Goal: Check status: Check status

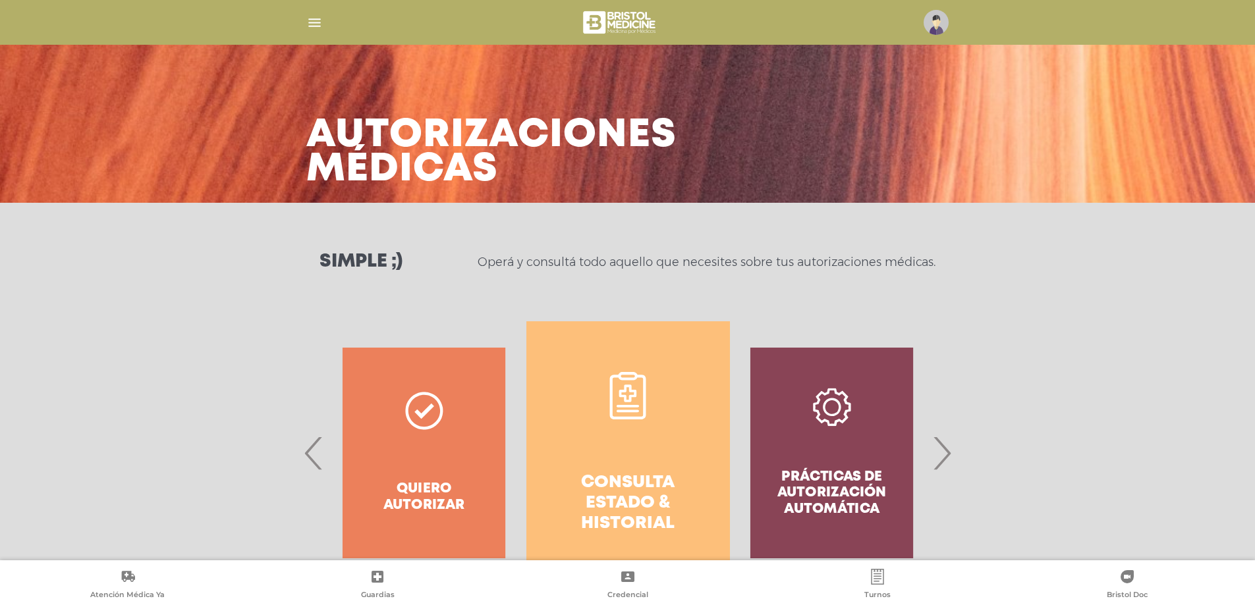
scroll to position [572, 0]
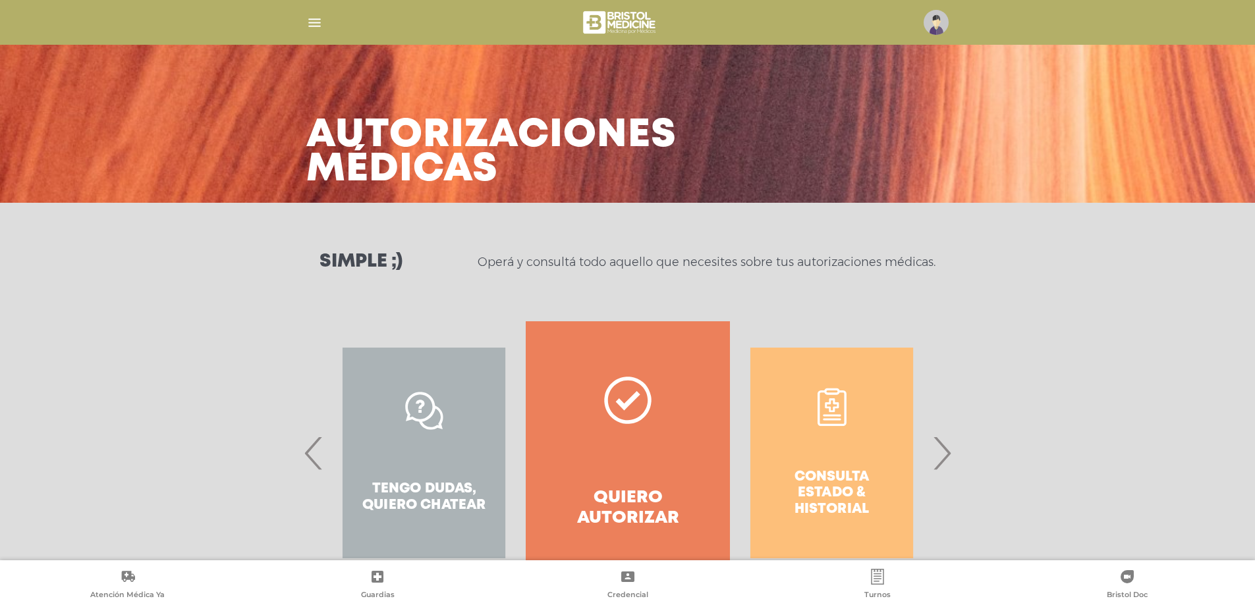
drag, startPoint x: 935, startPoint y: 459, endPoint x: 922, endPoint y: 460, distance: 13.9
click at [936, 459] on span "›" at bounding box center [942, 453] width 26 height 71
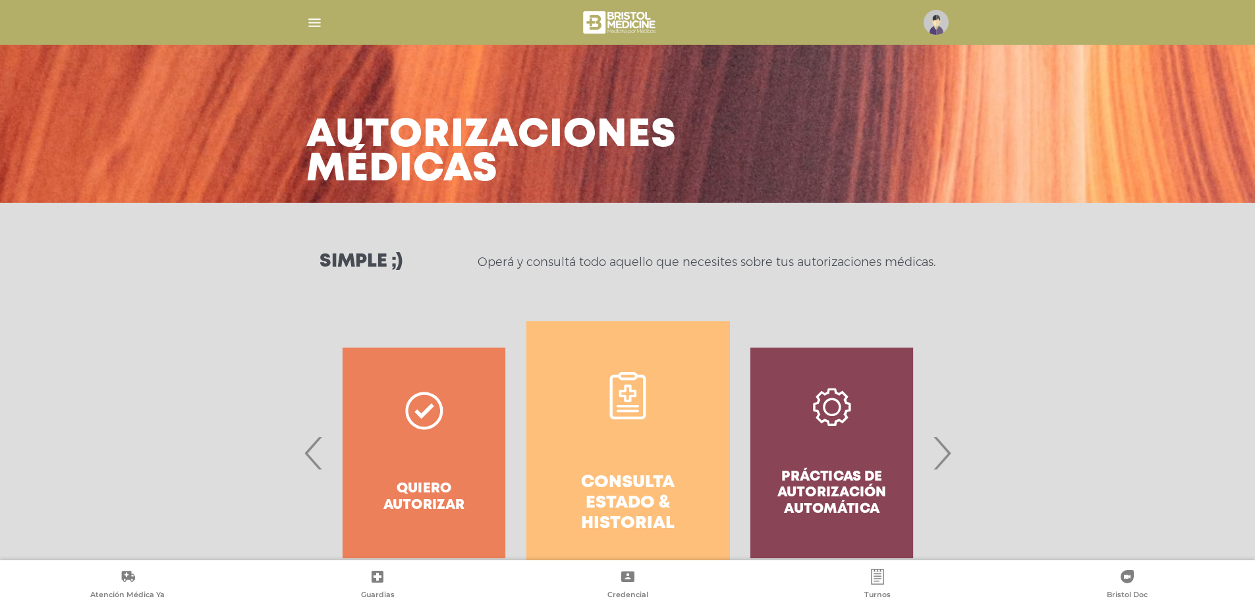
click at [624, 507] on h4 "Consulta estado & historial" at bounding box center [628, 504] width 156 height 62
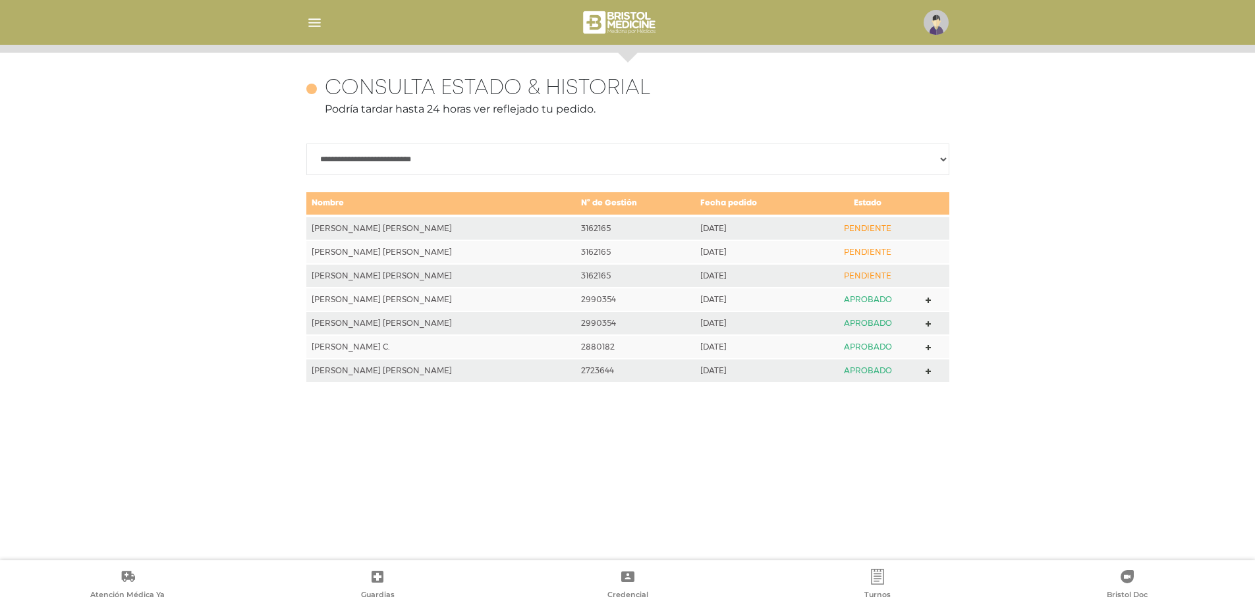
scroll to position [572, 0]
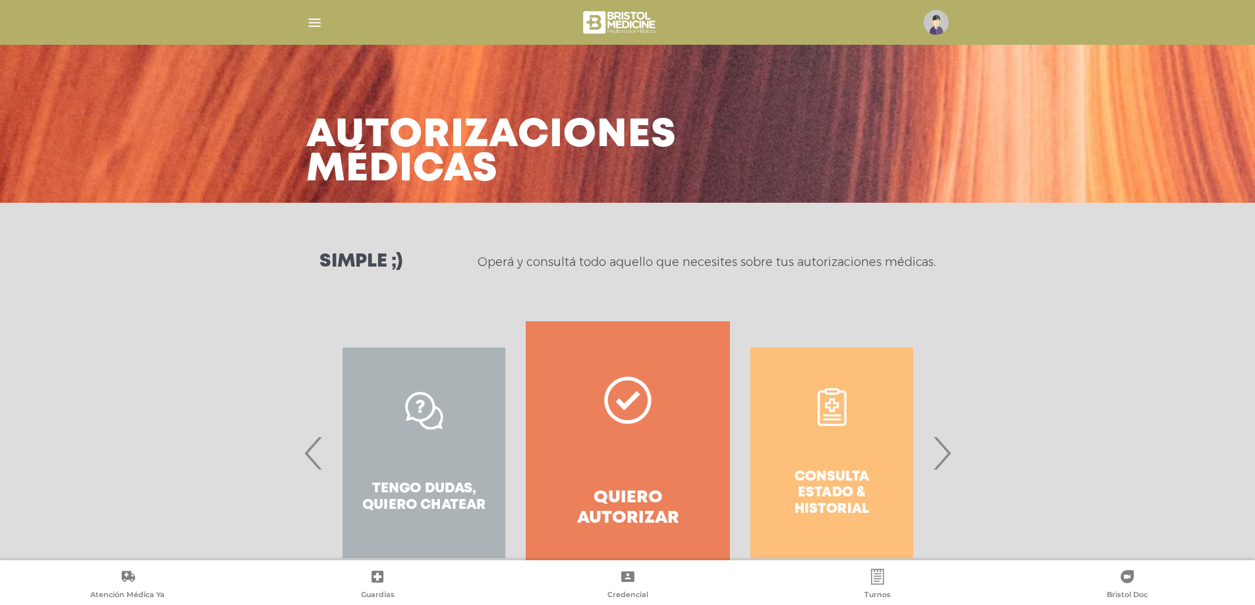
click at [941, 463] on span "›" at bounding box center [942, 453] width 26 height 71
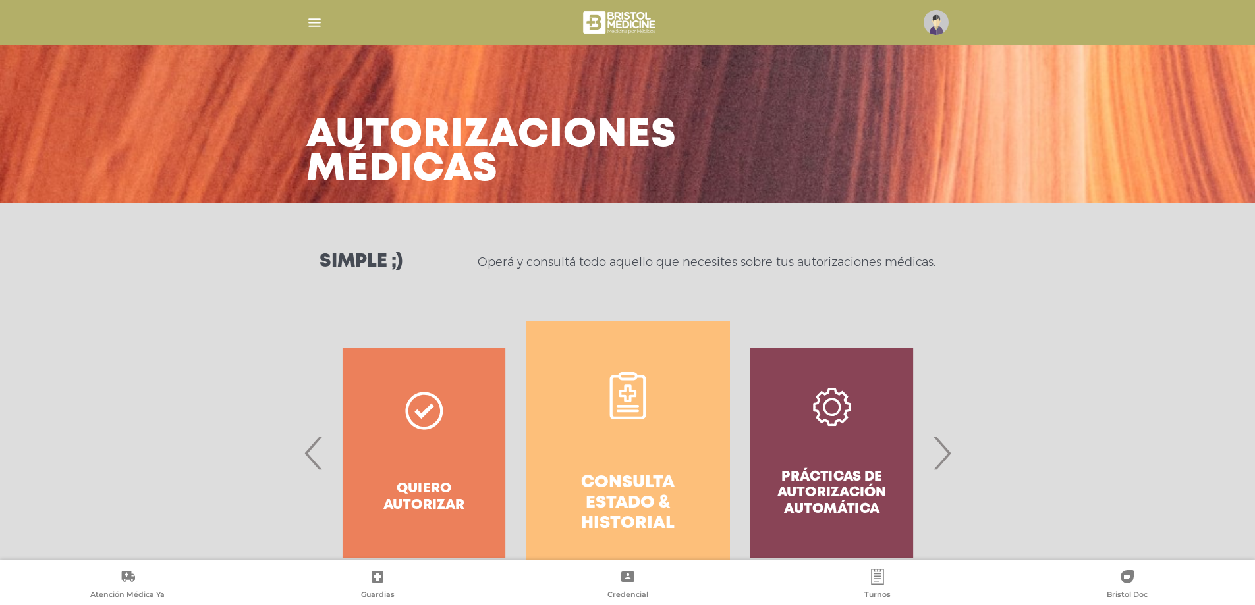
click at [625, 516] on h4 "Consulta estado & historial" at bounding box center [628, 504] width 156 height 62
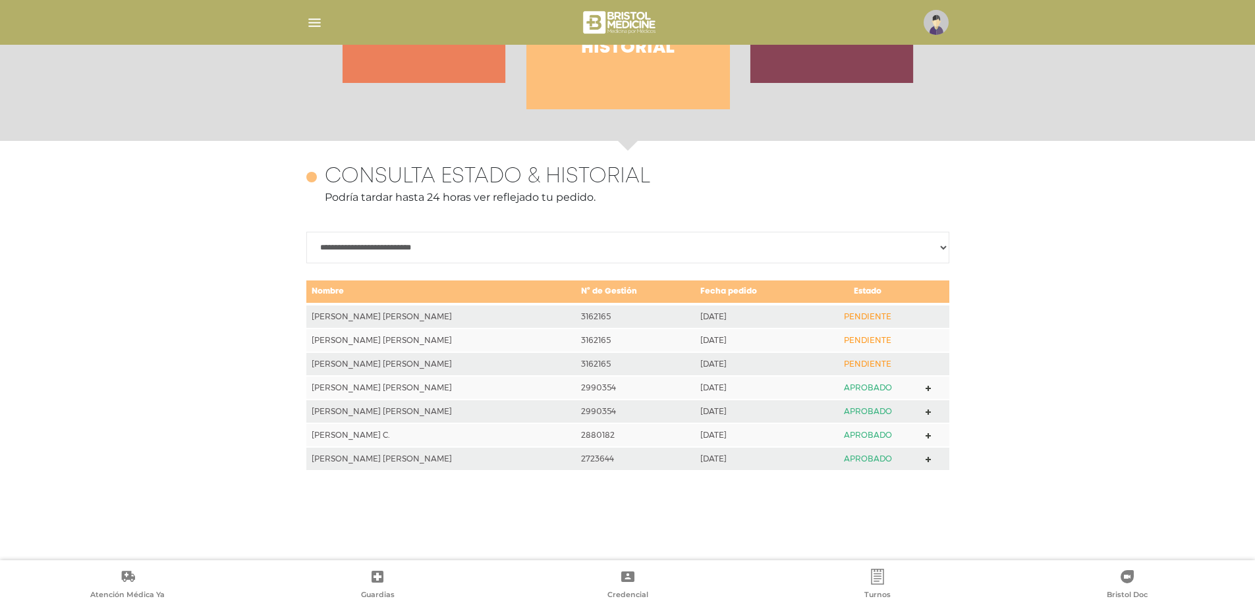
scroll to position [308, 0]
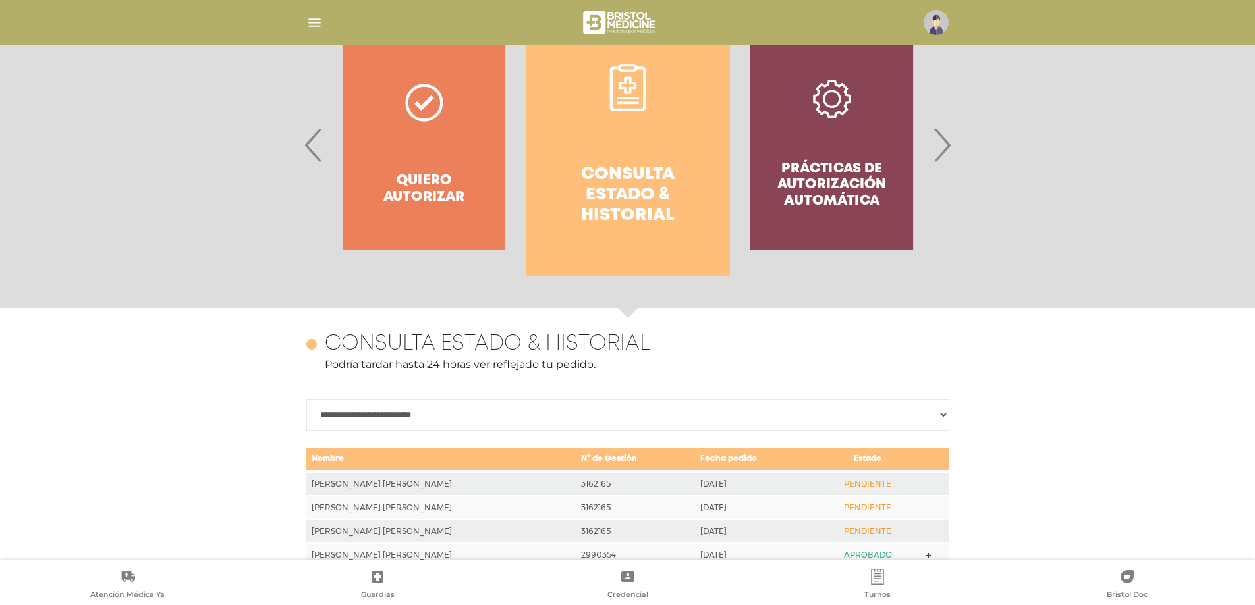
click at [317, 149] on span "‹" at bounding box center [314, 144] width 26 height 71
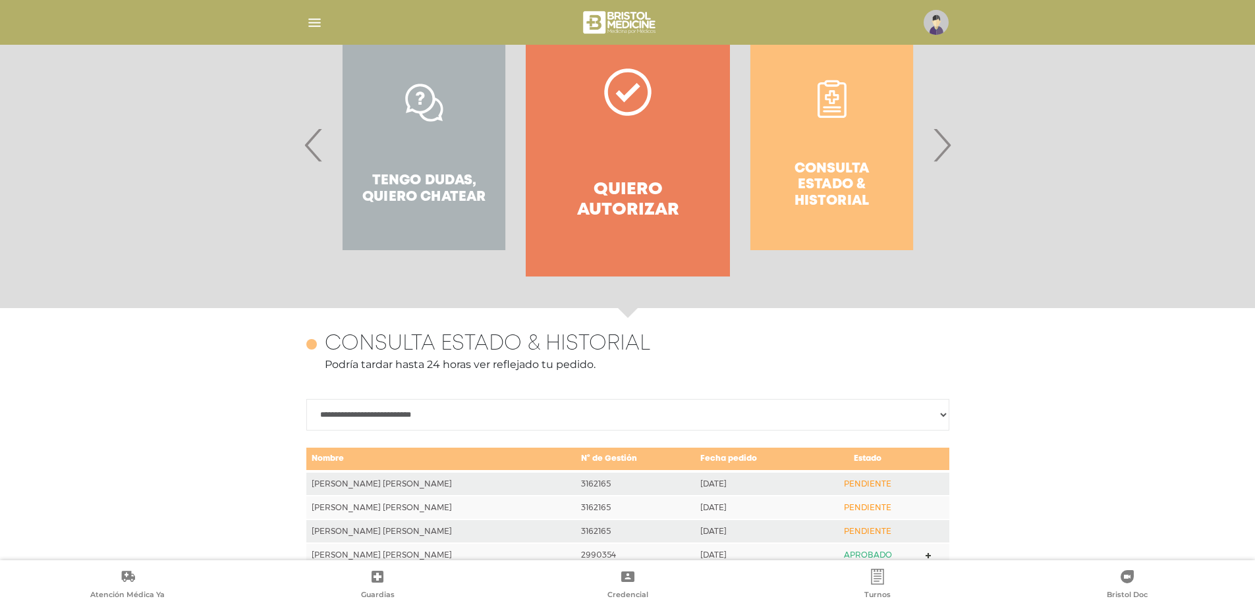
click at [317, 149] on span "‹" at bounding box center [314, 144] width 26 height 71
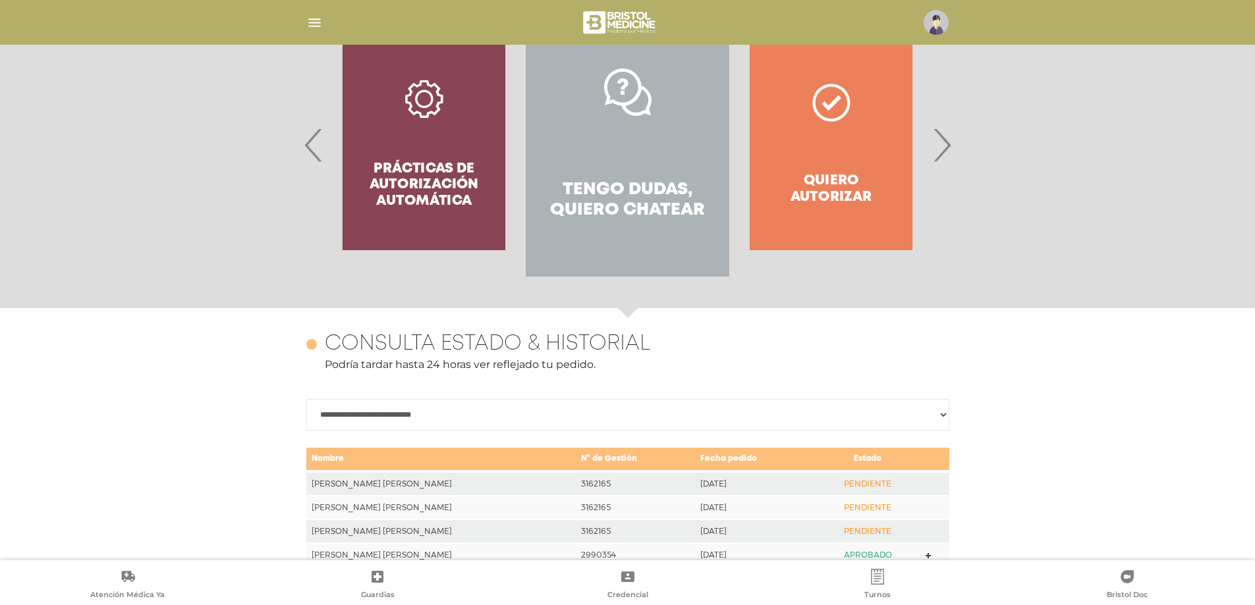
click at [646, 199] on h4 "Tengo dudas, quiero chatear" at bounding box center [627, 200] width 156 height 41
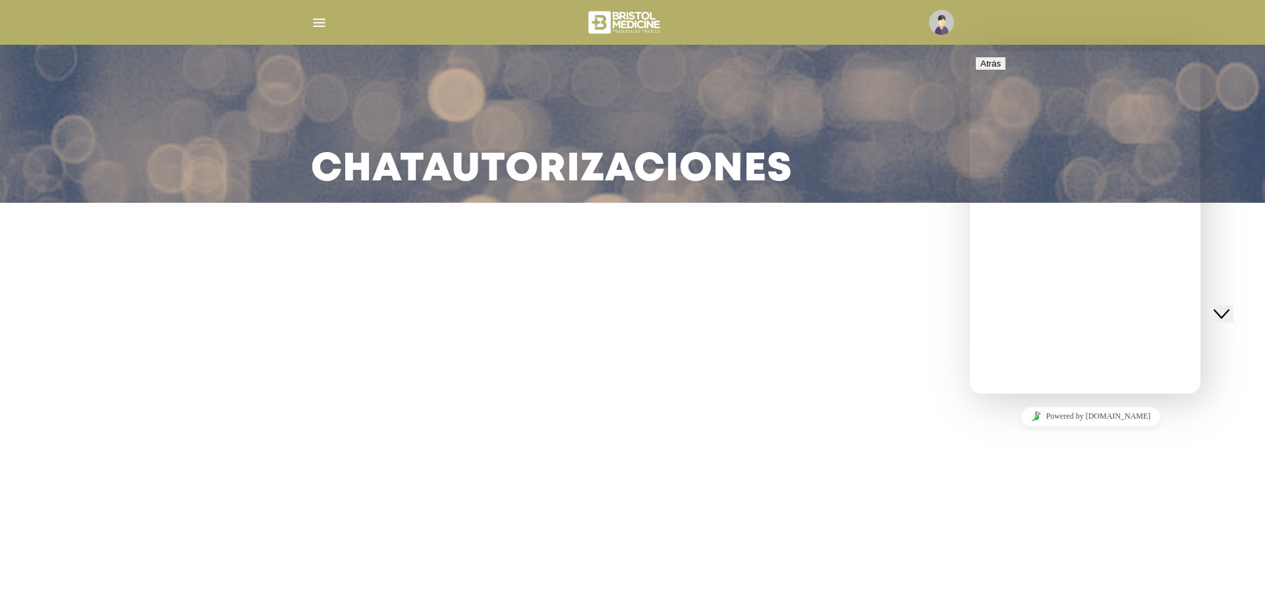
click at [1040, 480] on p "We typically reply in a few minutes" at bounding box center [1085, 486] width 220 height 12
click at [825, 276] on main "Chat Autorizaciones" at bounding box center [632, 302] width 1265 height 605
click at [991, 69] on button "Atrás" at bounding box center [990, 64] width 31 height 14
click at [1229, 306] on icon "Close Chat This icon closes the chat window." at bounding box center [1221, 314] width 16 height 16
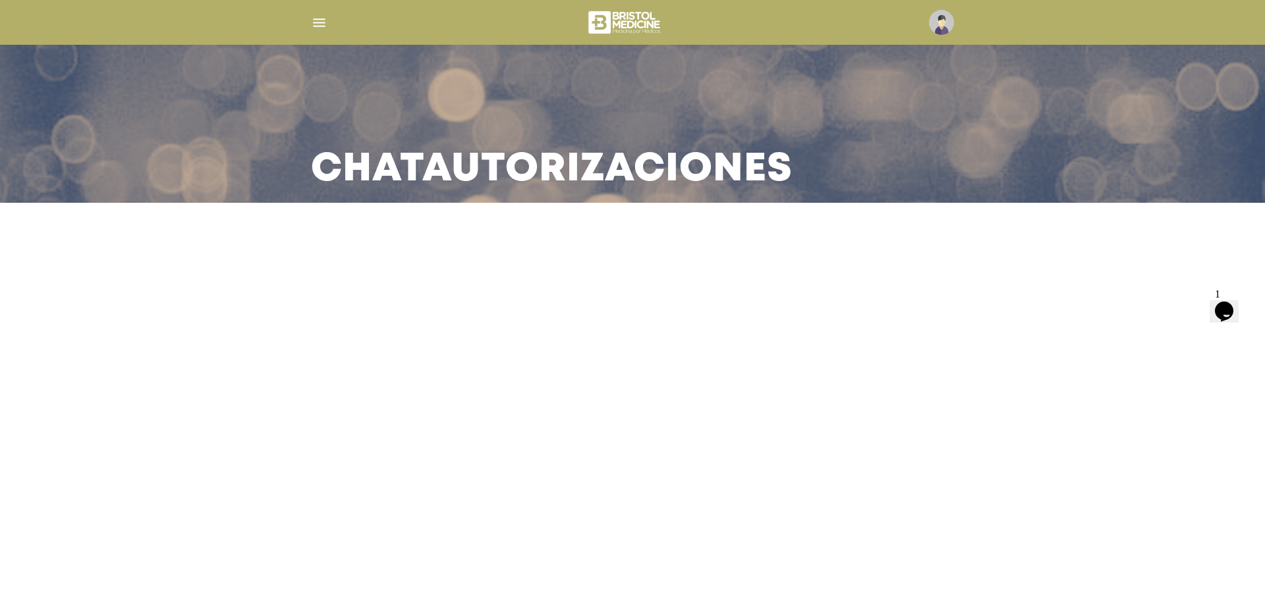
click at [316, 25] on img "button" at bounding box center [319, 22] width 16 height 16
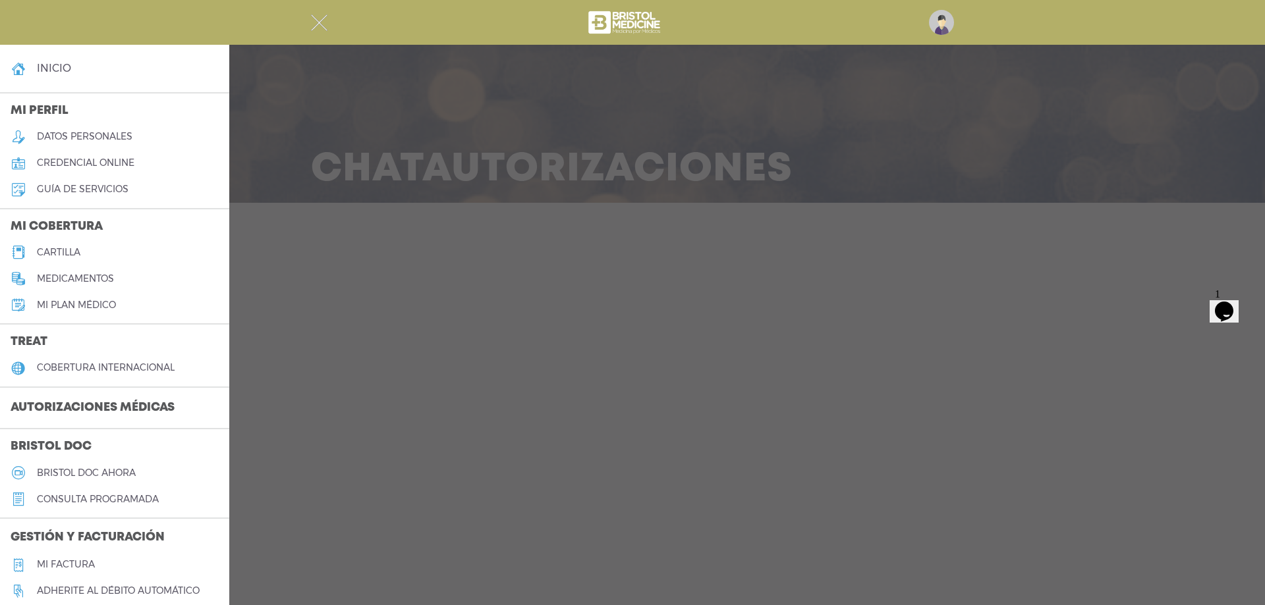
click at [318, 23] on img "button" at bounding box center [319, 22] width 16 height 16
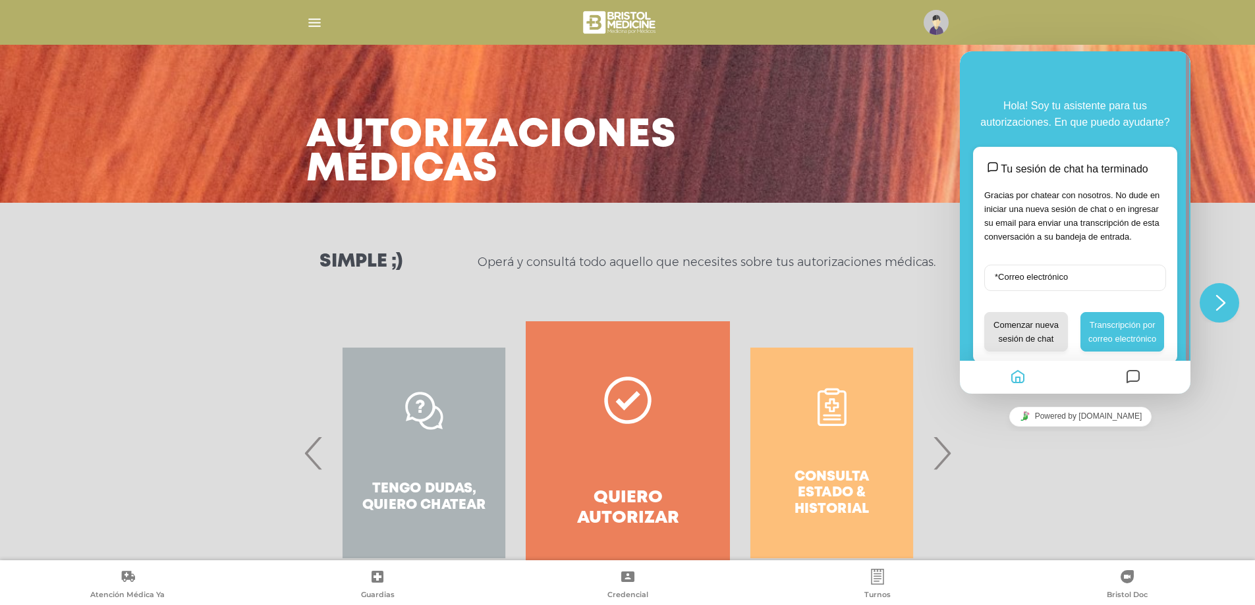
click at [941, 462] on span "›" at bounding box center [942, 453] width 26 height 71
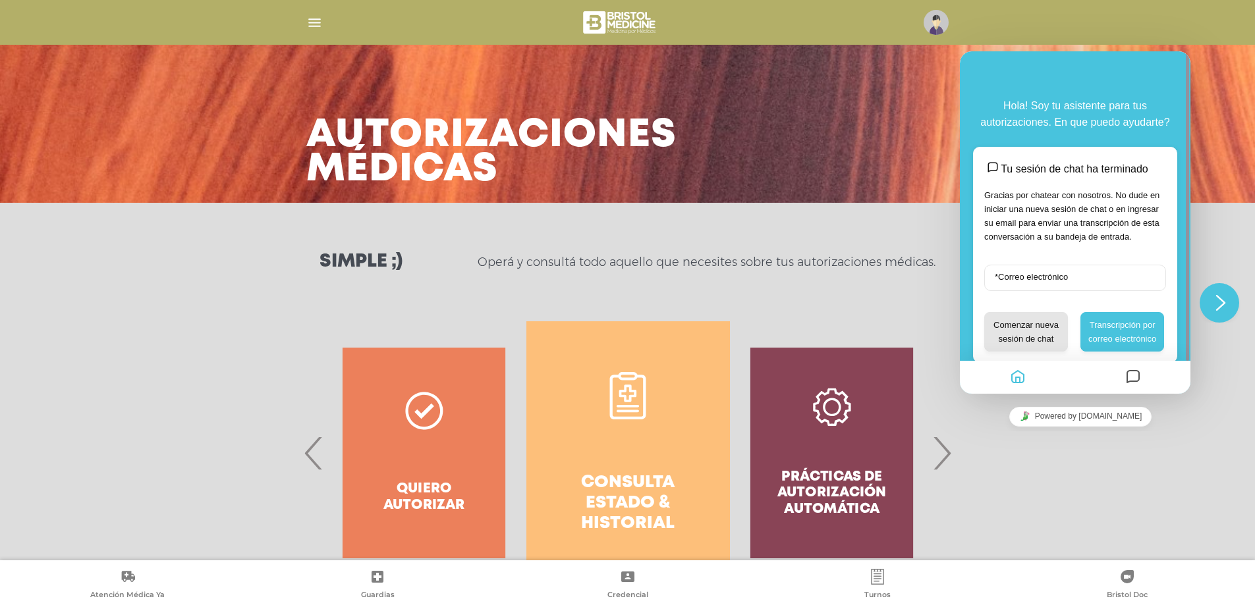
click at [650, 488] on h4 "Consulta estado & historial" at bounding box center [628, 504] width 156 height 62
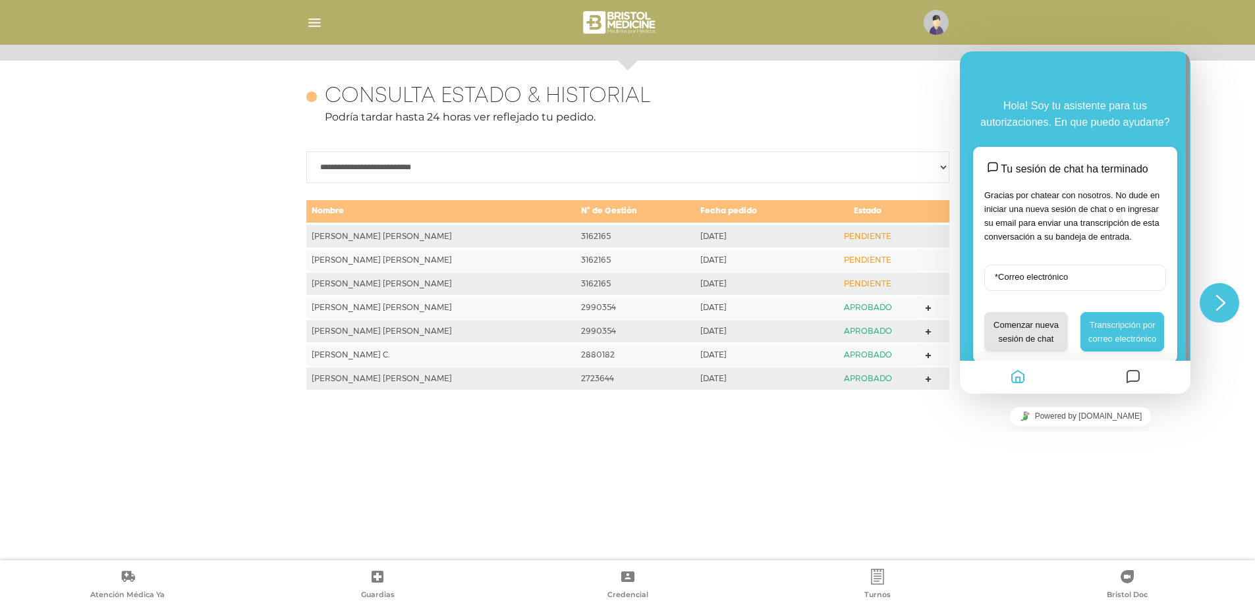
scroll to position [572, 0]
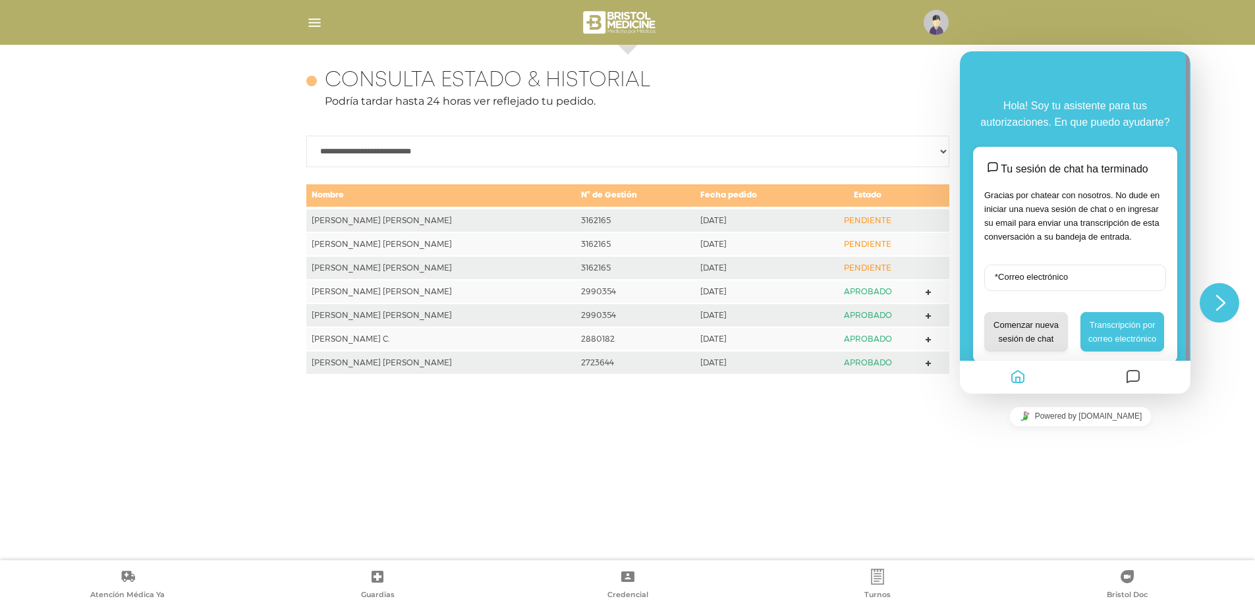
drag, startPoint x: 578, startPoint y: 217, endPoint x: 520, endPoint y: 226, distance: 58.6
click at [520, 226] on tr "PLACANICA, JUAN JOSE 3162165 2025-08-11 PENDIENTE" at bounding box center [627, 220] width 643 height 24
drag, startPoint x: 311, startPoint y: 221, endPoint x: 889, endPoint y: 225, distance: 578.4
click at [889, 225] on tr "PLACANICA, JUAN JOSE 3162165 2025-08-11 PENDIENTE" at bounding box center [627, 220] width 643 height 24
copy tr "PLACANICA, JUAN JOSE 3162165 2025-08-11 PENDIENTE"
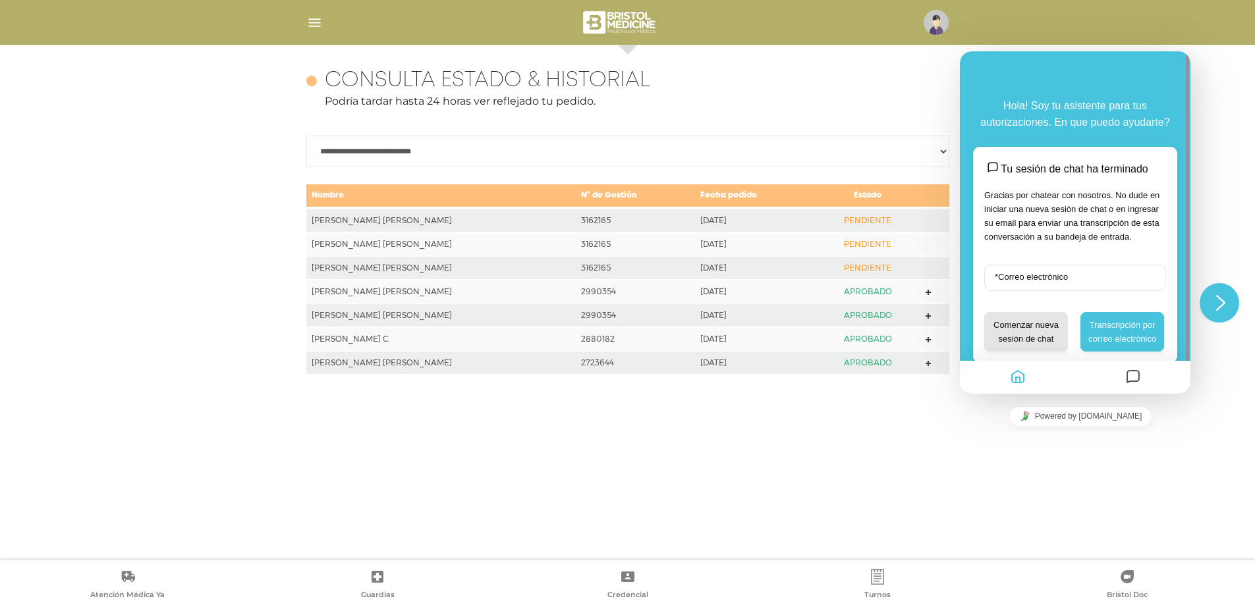
click at [134, 227] on div "**********" at bounding box center [627, 303] width 1255 height 516
drag, startPoint x: 1210, startPoint y: 300, endPoint x: 2403, endPoint y: 578, distance: 1224.5
click at [1210, 300] on div "Close Chat This icon closes the chat window." at bounding box center [1220, 302] width 40 height 16
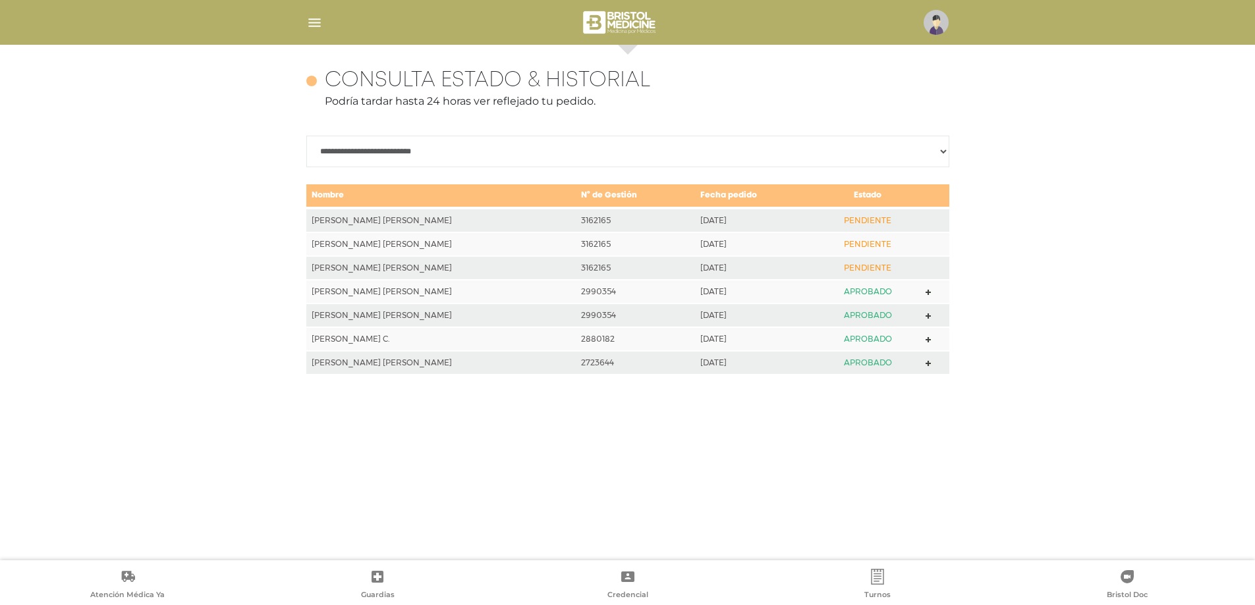
click at [319, 23] on img "button" at bounding box center [314, 22] width 16 height 16
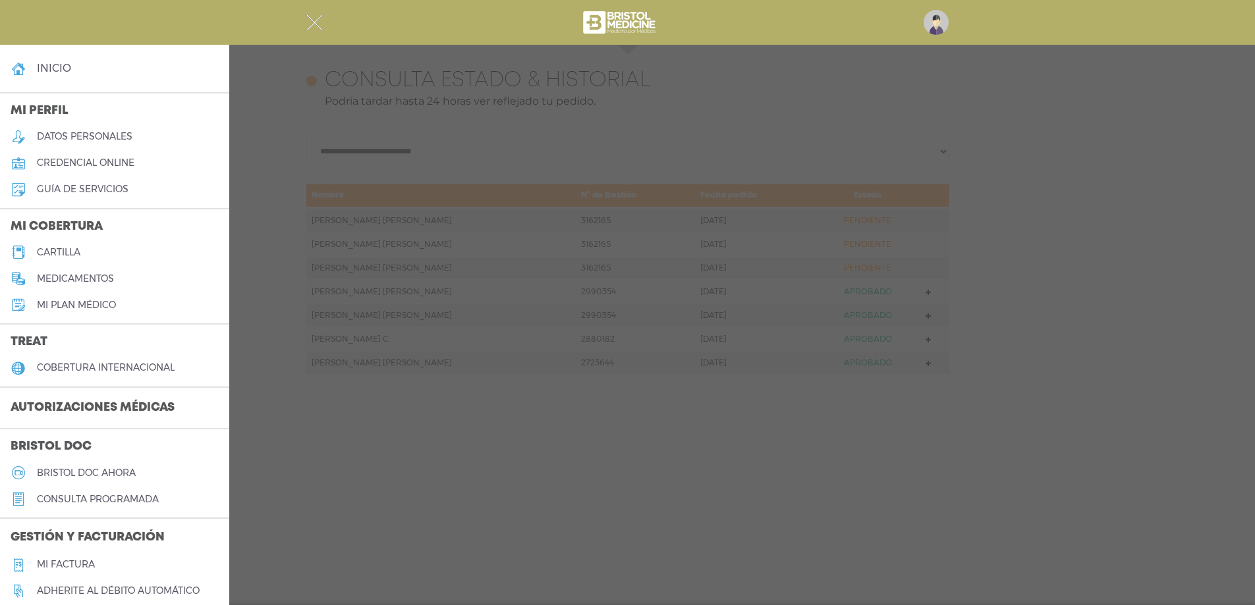
click at [306, 22] on img "button" at bounding box center [314, 22] width 16 height 16
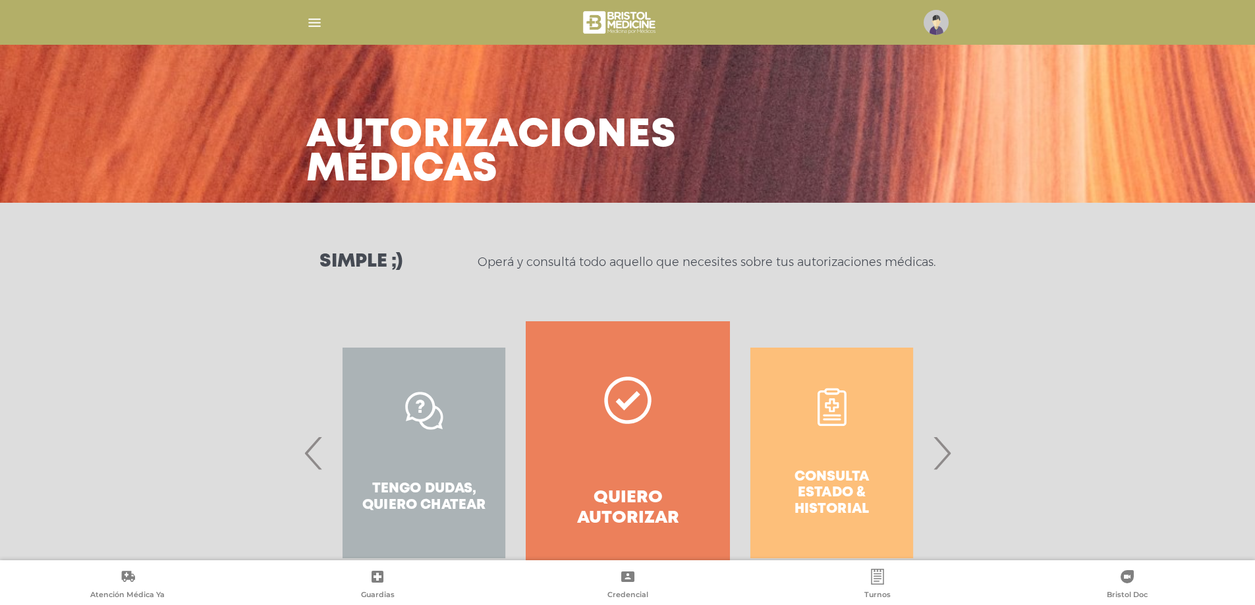
click at [941, 453] on span "›" at bounding box center [942, 453] width 26 height 71
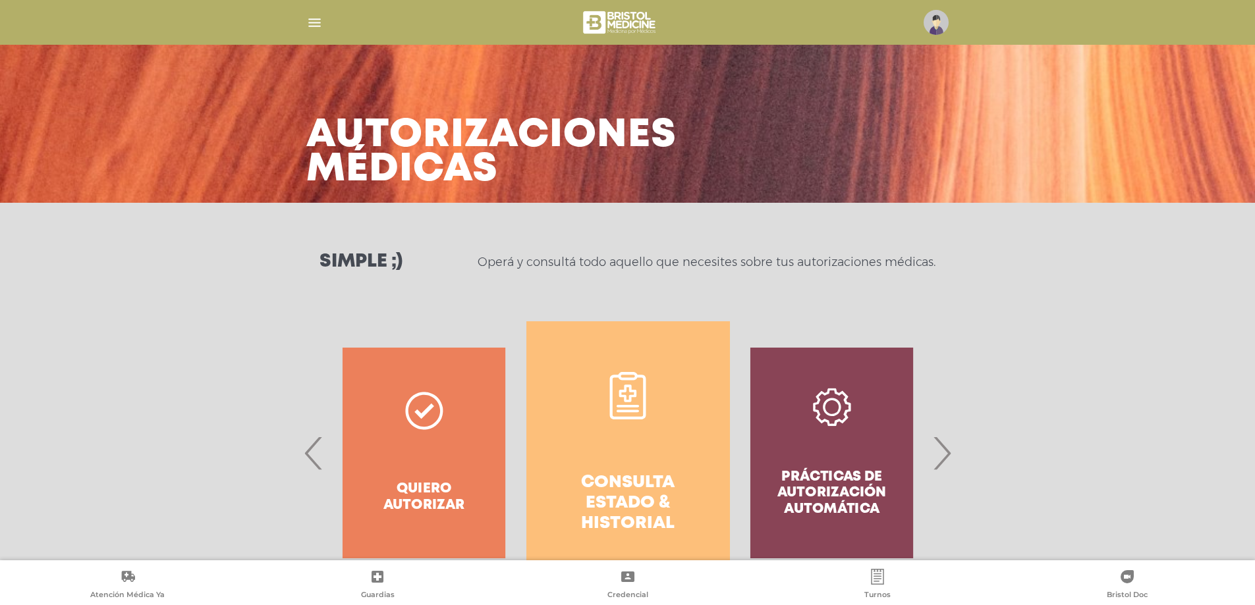
click at [665, 476] on h4 "Consulta estado & historial" at bounding box center [628, 504] width 156 height 62
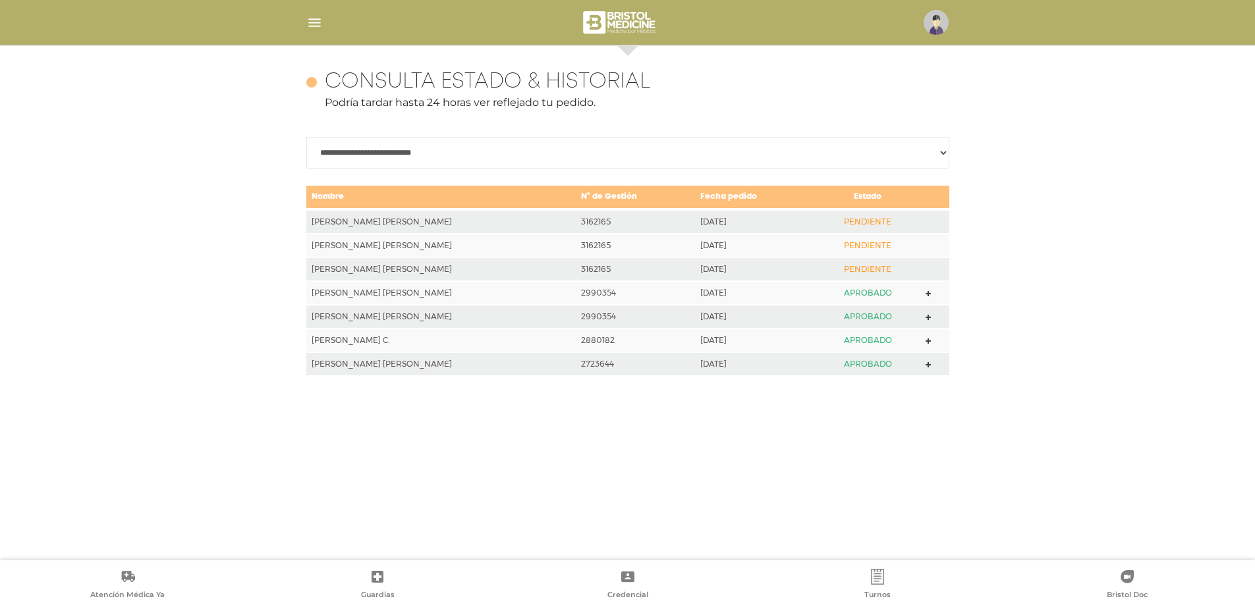
scroll to position [572, 0]
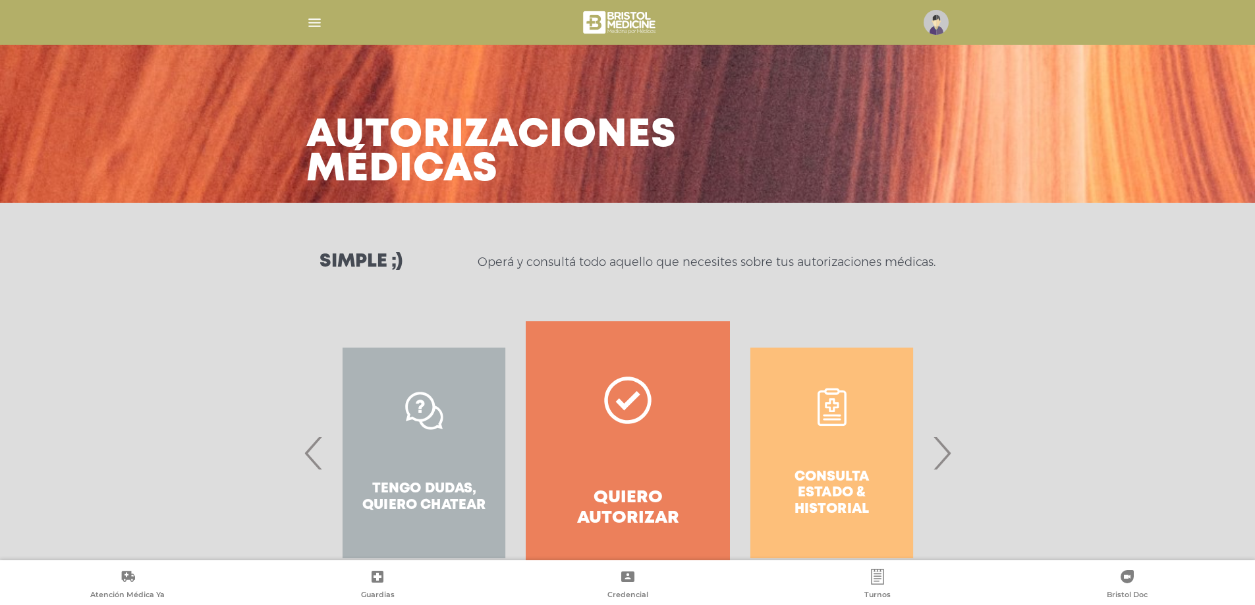
click at [934, 446] on span "›" at bounding box center [942, 453] width 26 height 71
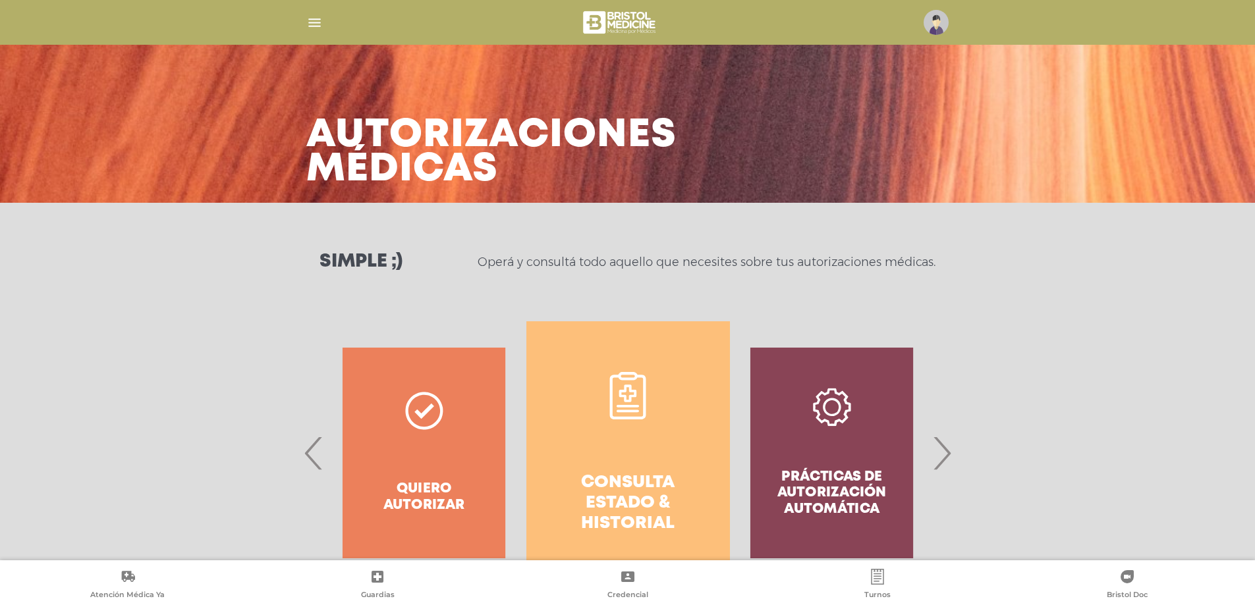
click at [665, 484] on h4 "Consulta estado & historial" at bounding box center [628, 504] width 156 height 62
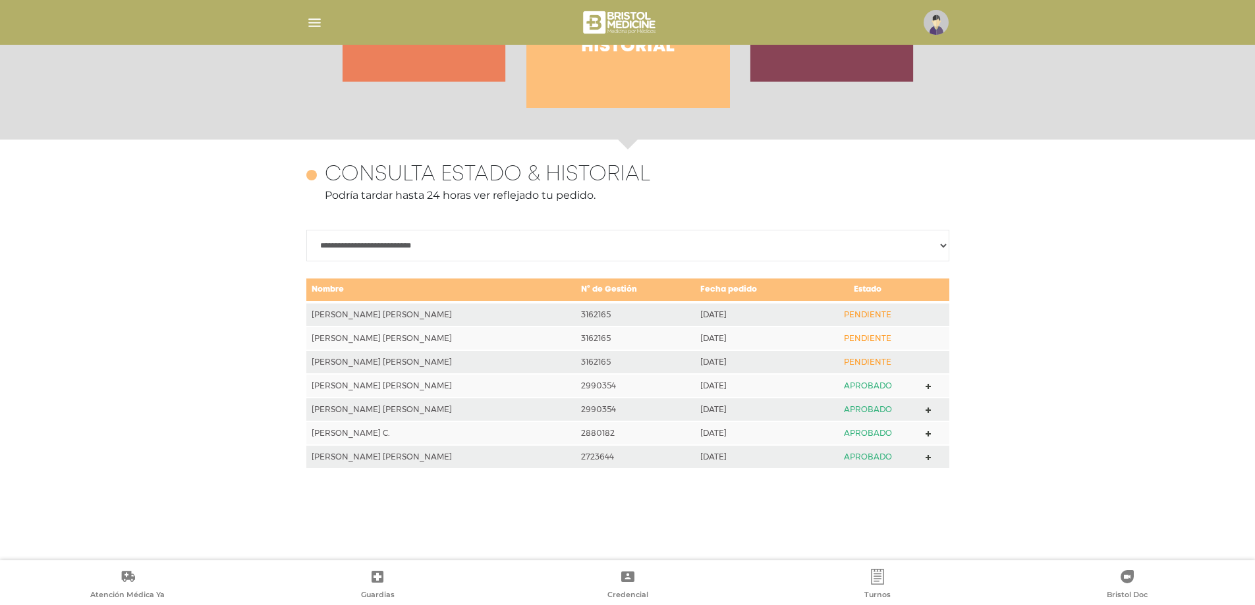
scroll to position [572, 0]
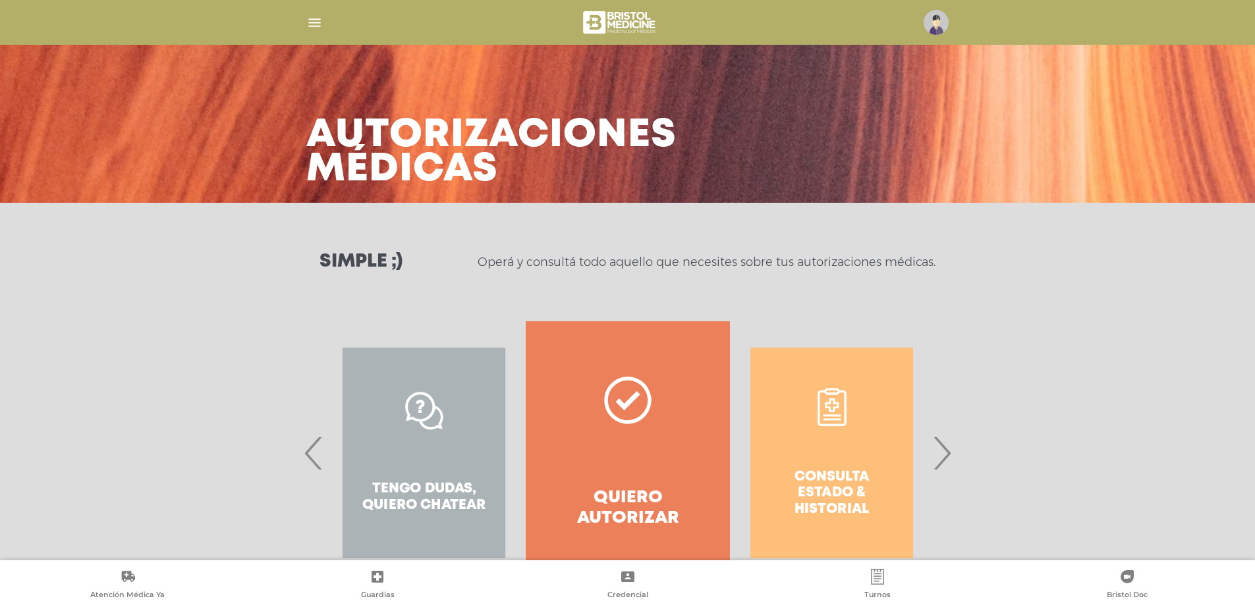
click at [943, 459] on span "›" at bounding box center [942, 453] width 26 height 71
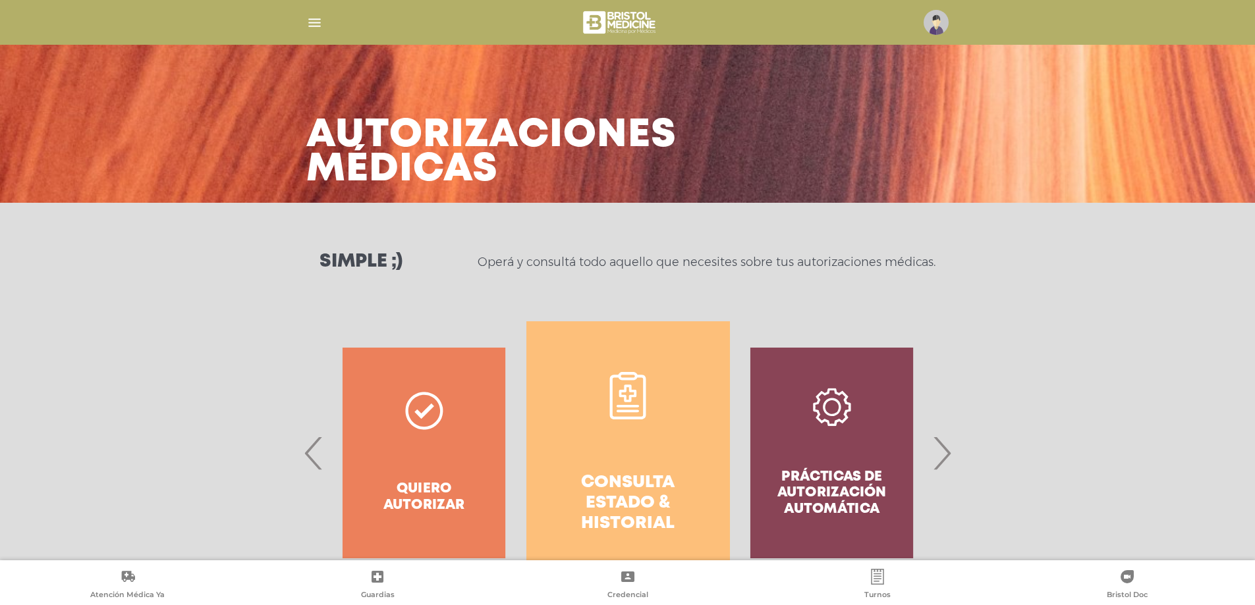
click at [943, 461] on span "›" at bounding box center [942, 453] width 26 height 71
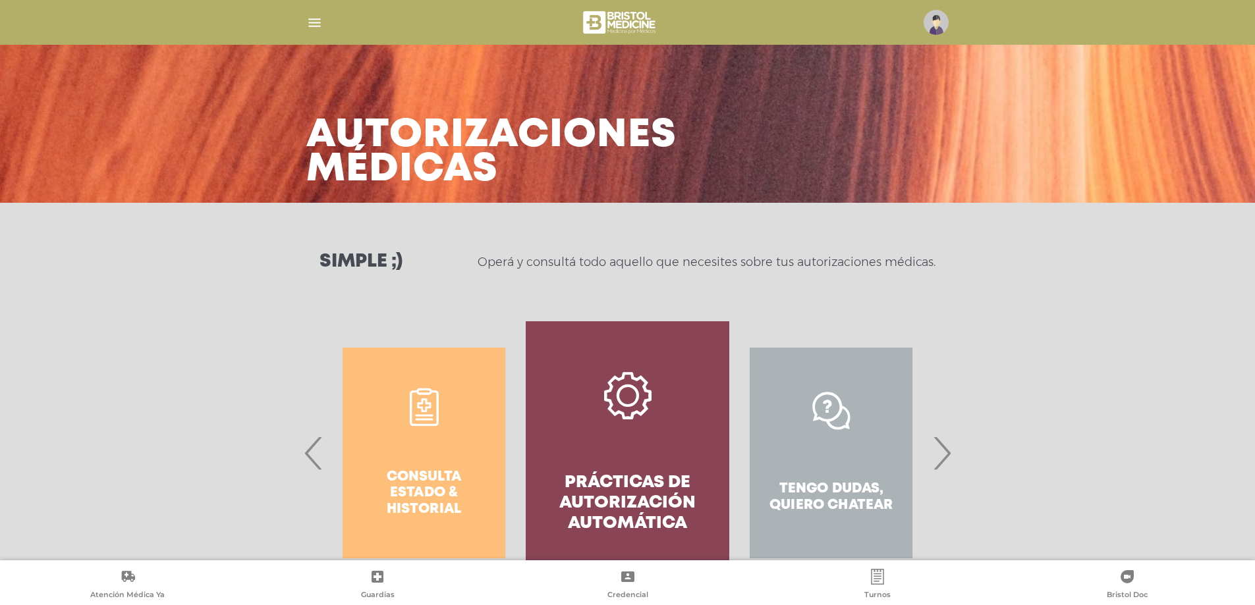
click at [679, 489] on h4 "Prácticas de autorización automática" at bounding box center [627, 504] width 156 height 62
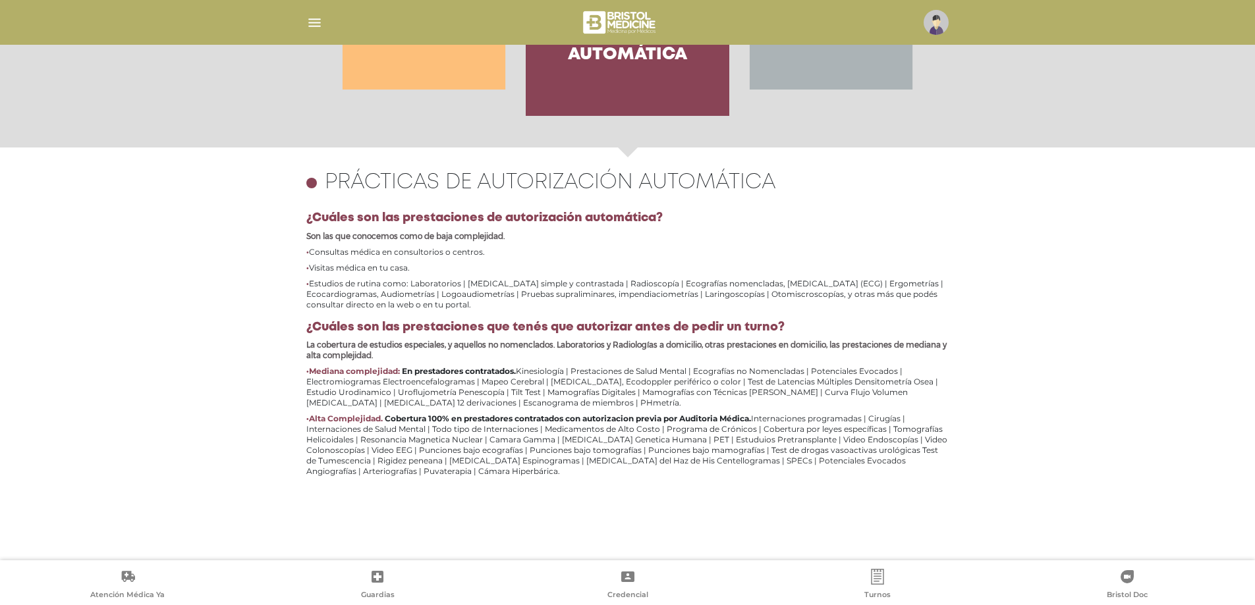
scroll to position [572, 0]
